Goal: Task Accomplishment & Management: Manage account settings

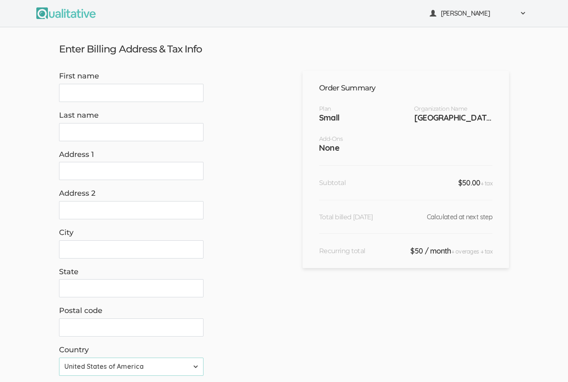
click at [517, 17] on div "[PERSON_NAME]" at bounding box center [478, 13] width 97 height 9
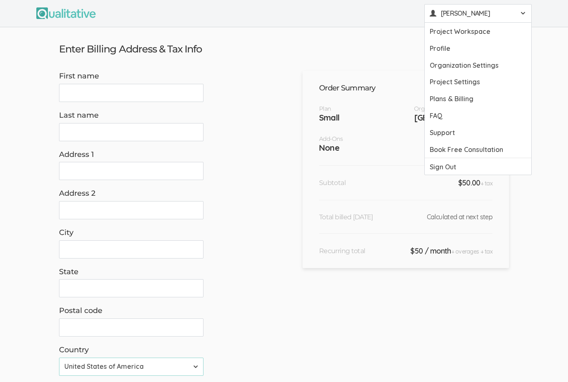
click at [471, 34] on link "Project Workspace" at bounding box center [478, 31] width 106 height 17
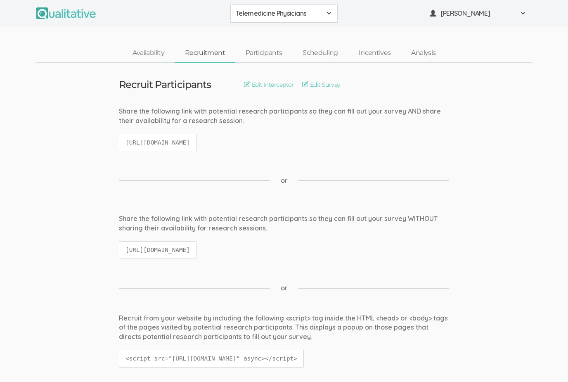
click at [424, 50] on link "Analysis" at bounding box center [423, 53] width 45 height 18
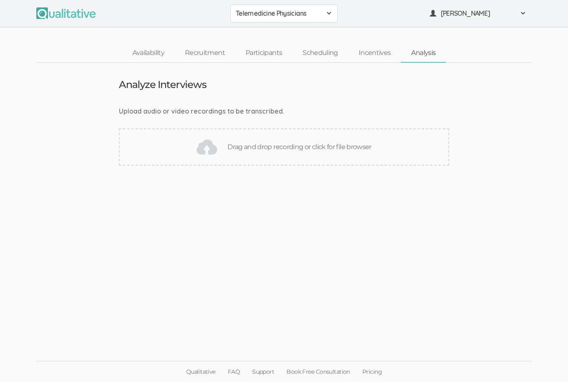
click at [373, 53] on link "Incentives" at bounding box center [374, 53] width 53 height 18
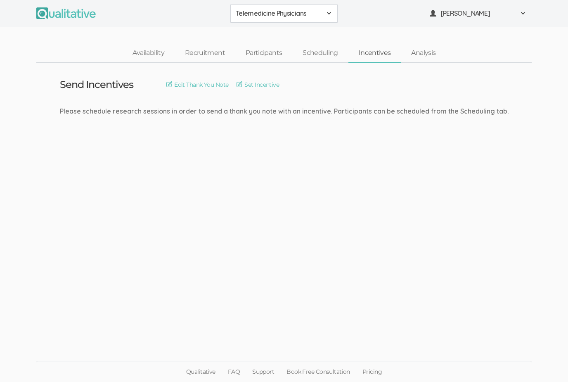
click at [319, 58] on link "Scheduling" at bounding box center [320, 53] width 56 height 18
click at [268, 54] on link "Participants" at bounding box center [263, 53] width 57 height 18
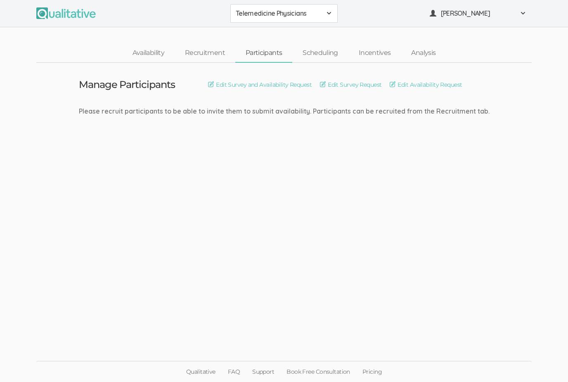
click at [203, 60] on link "Recruitment" at bounding box center [205, 53] width 61 height 18
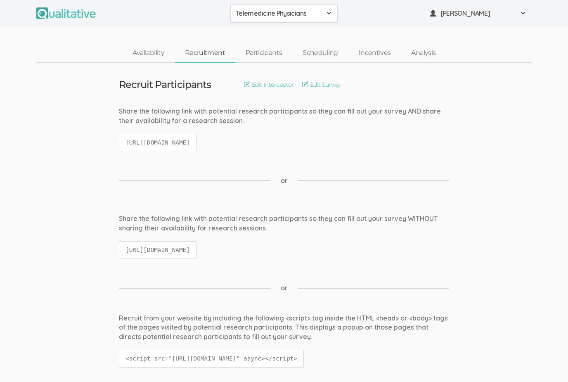
click at [516, 17] on div "[PERSON_NAME]" at bounding box center [478, 13] width 97 height 9
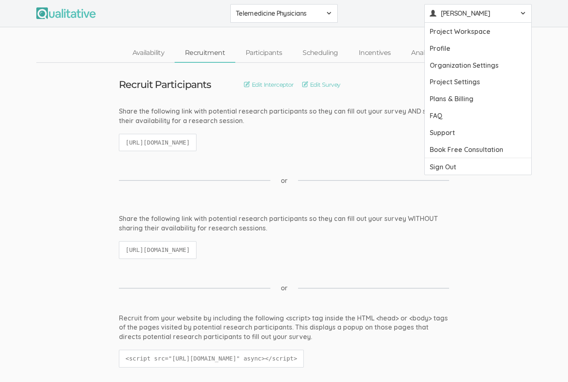
click at [470, 83] on link "Project Settings" at bounding box center [478, 81] width 106 height 17
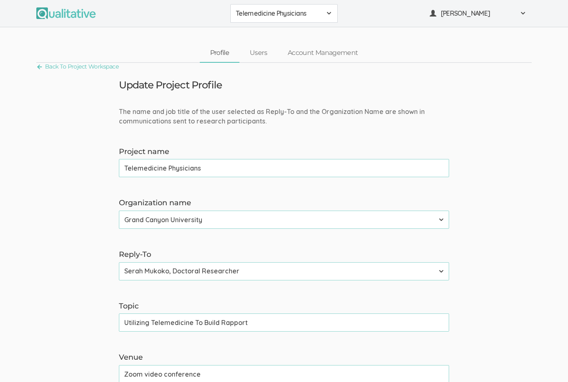
click at [514, 15] on span "[PERSON_NAME]" at bounding box center [478, 13] width 74 height 9
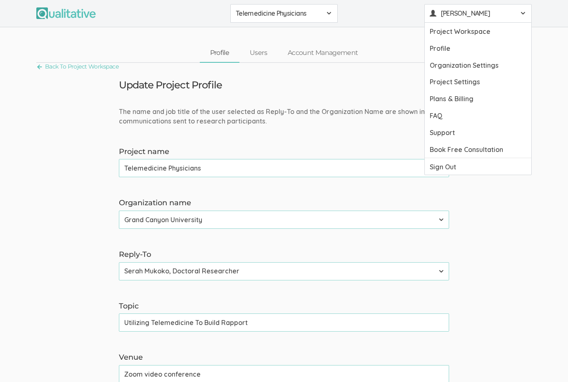
click at [463, 50] on link "Profile" at bounding box center [478, 48] width 106 height 17
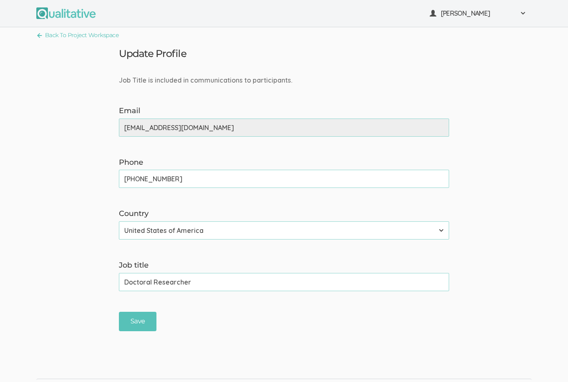
click at [513, 11] on span "[PERSON_NAME]" at bounding box center [478, 13] width 74 height 9
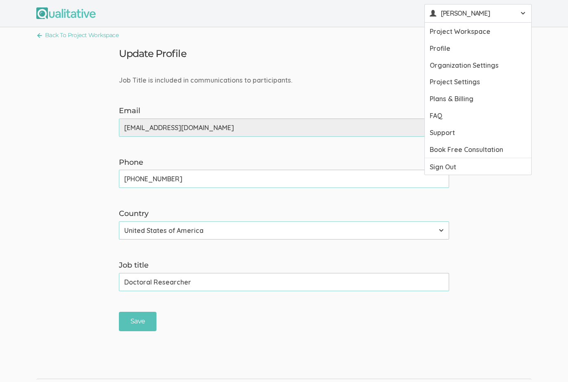
click at [456, 97] on link "Plans & Billing" at bounding box center [478, 98] width 106 height 17
